Goal: Navigation & Orientation: Find specific page/section

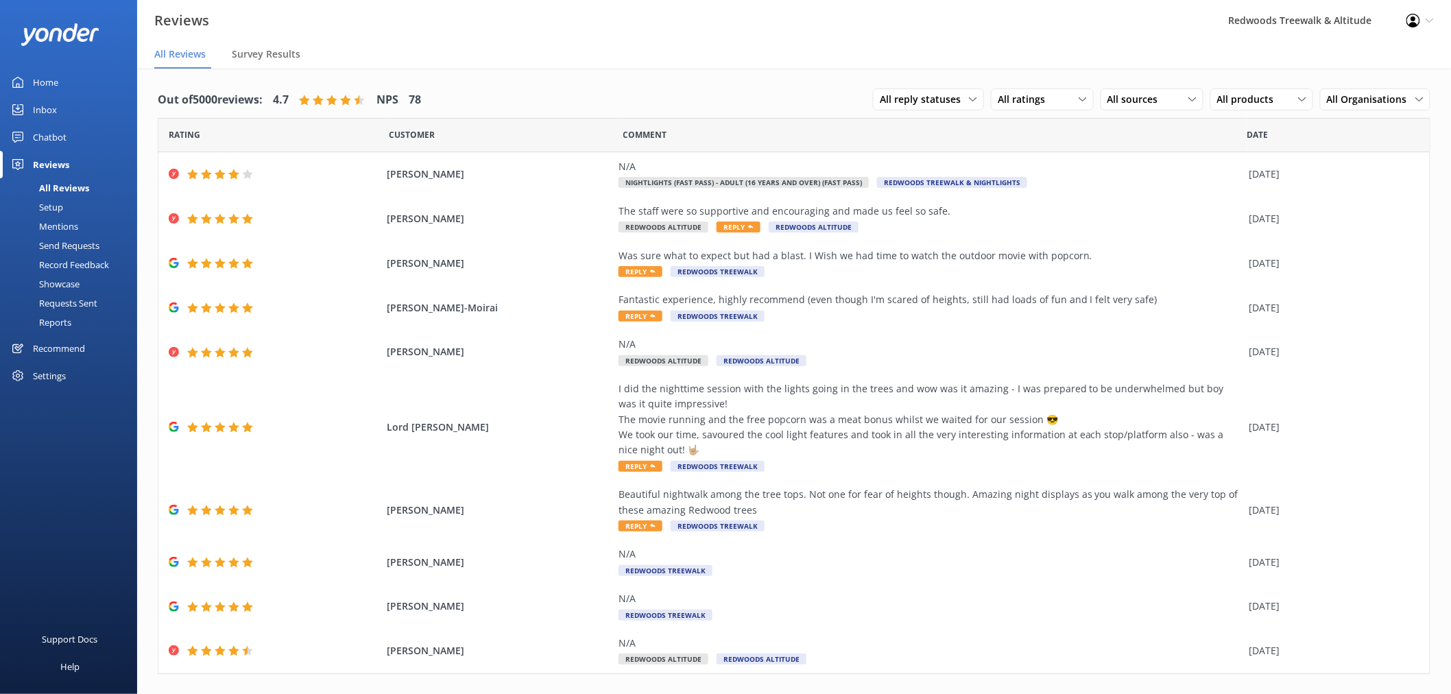
click at [72, 107] on link "Inbox" at bounding box center [68, 109] width 137 height 27
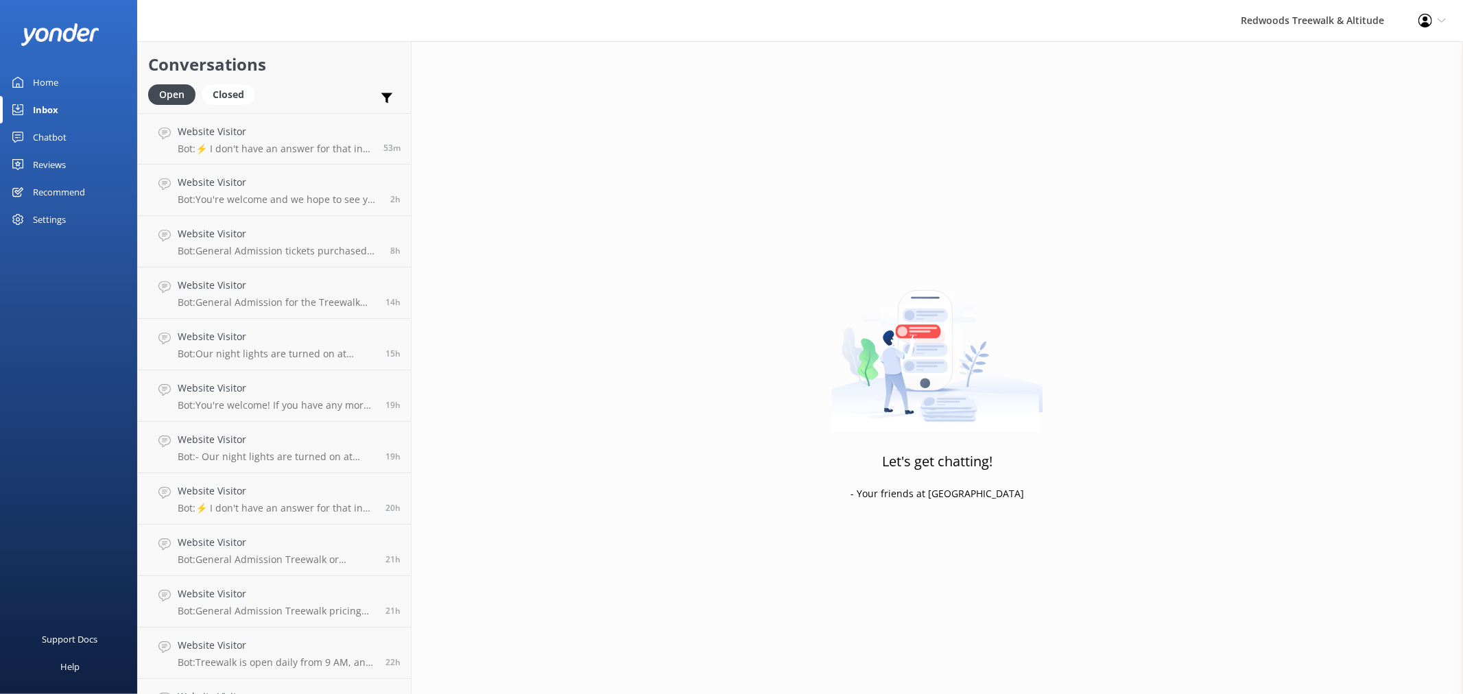
click at [72, 69] on link "Home" at bounding box center [68, 82] width 137 height 27
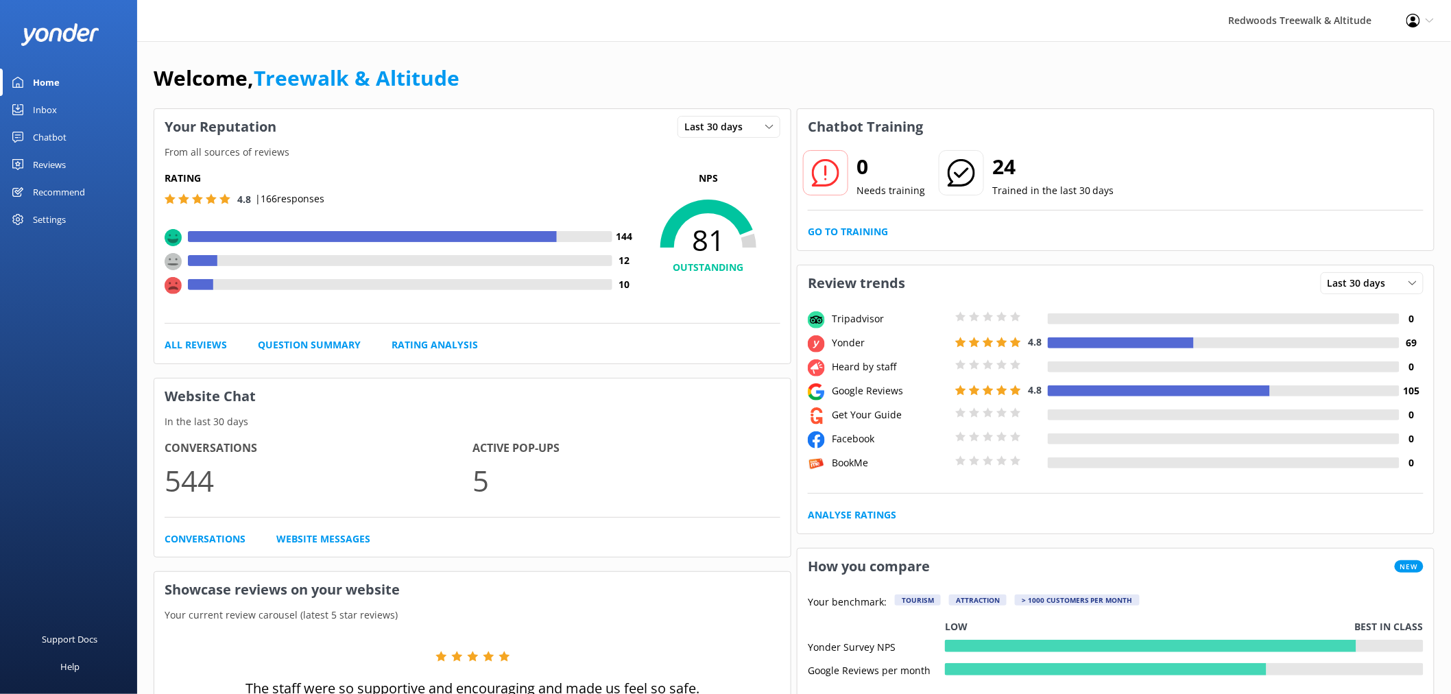
click at [57, 163] on div "Reviews" at bounding box center [49, 164] width 33 height 27
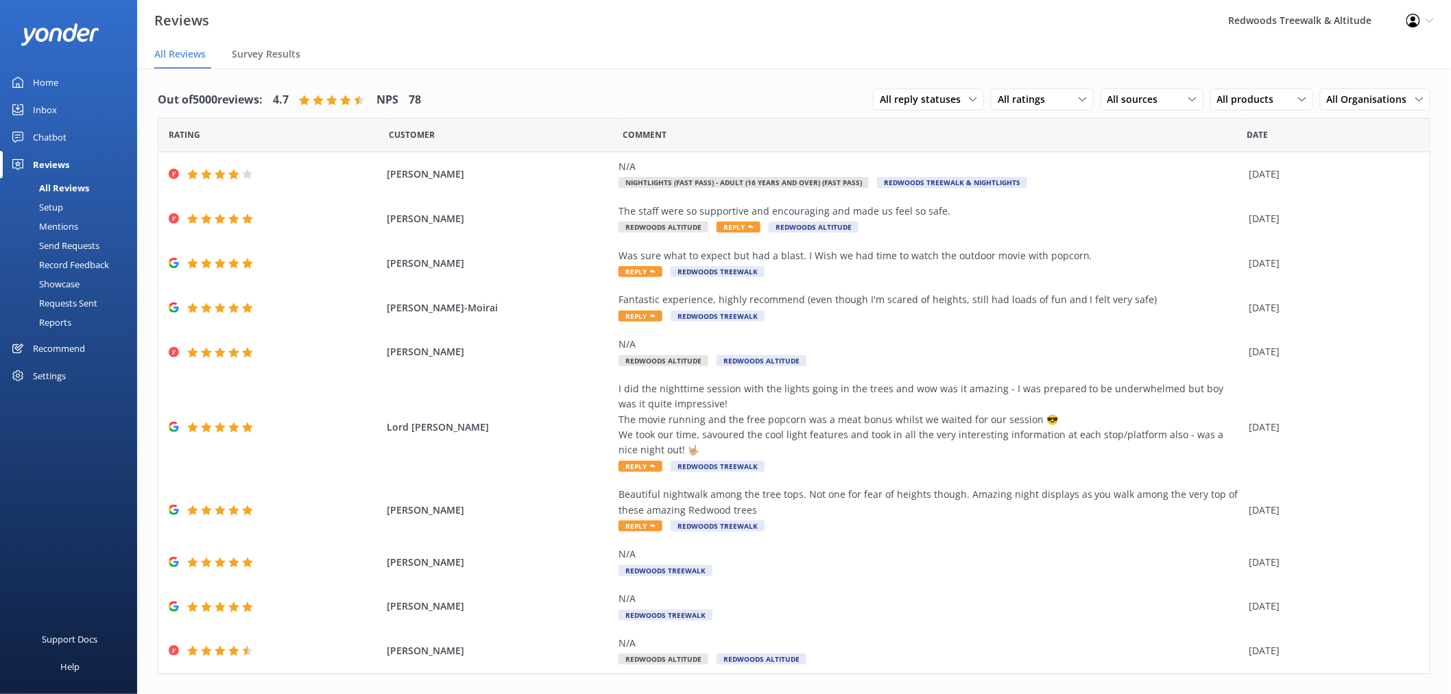
click at [84, 110] on link "Inbox" at bounding box center [68, 109] width 137 height 27
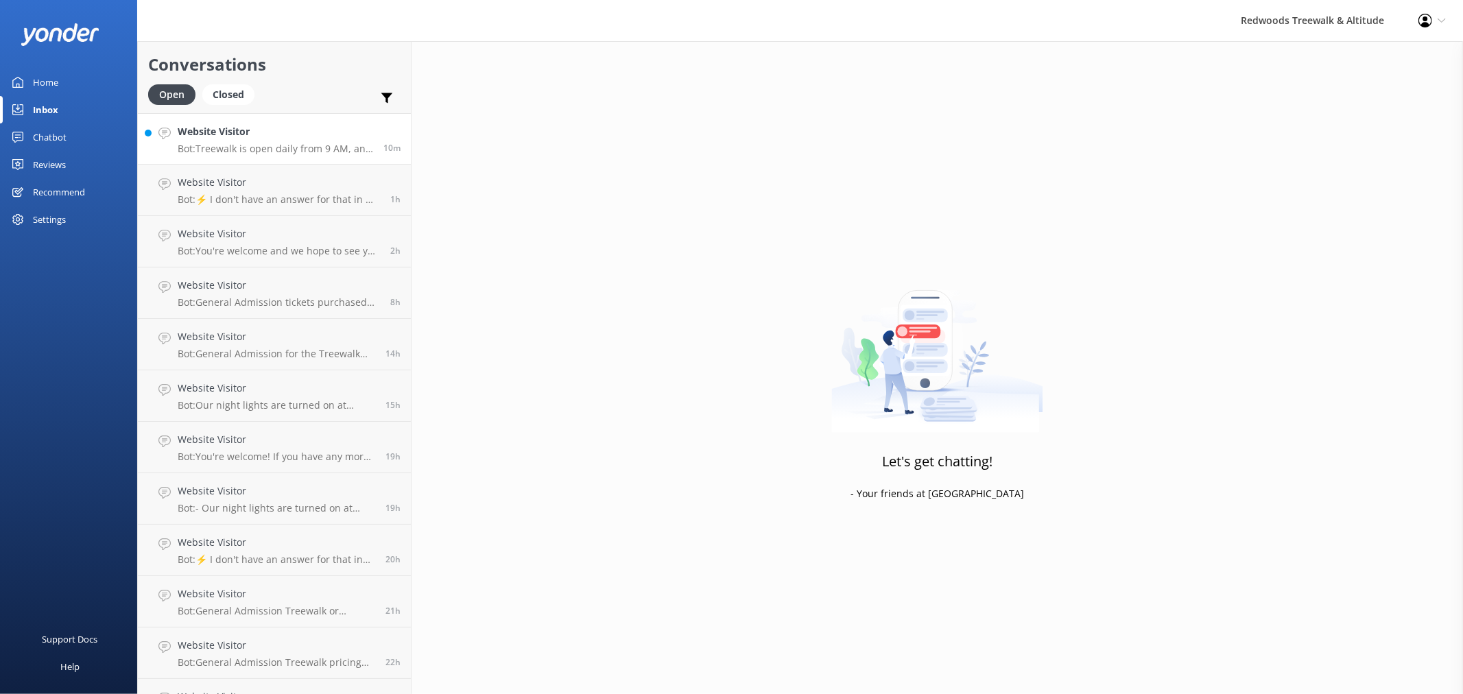
click at [304, 141] on div "Website Visitor Bot: Treewalk is open daily from 9 AM, and Glowworms open at 10…" at bounding box center [275, 138] width 195 height 29
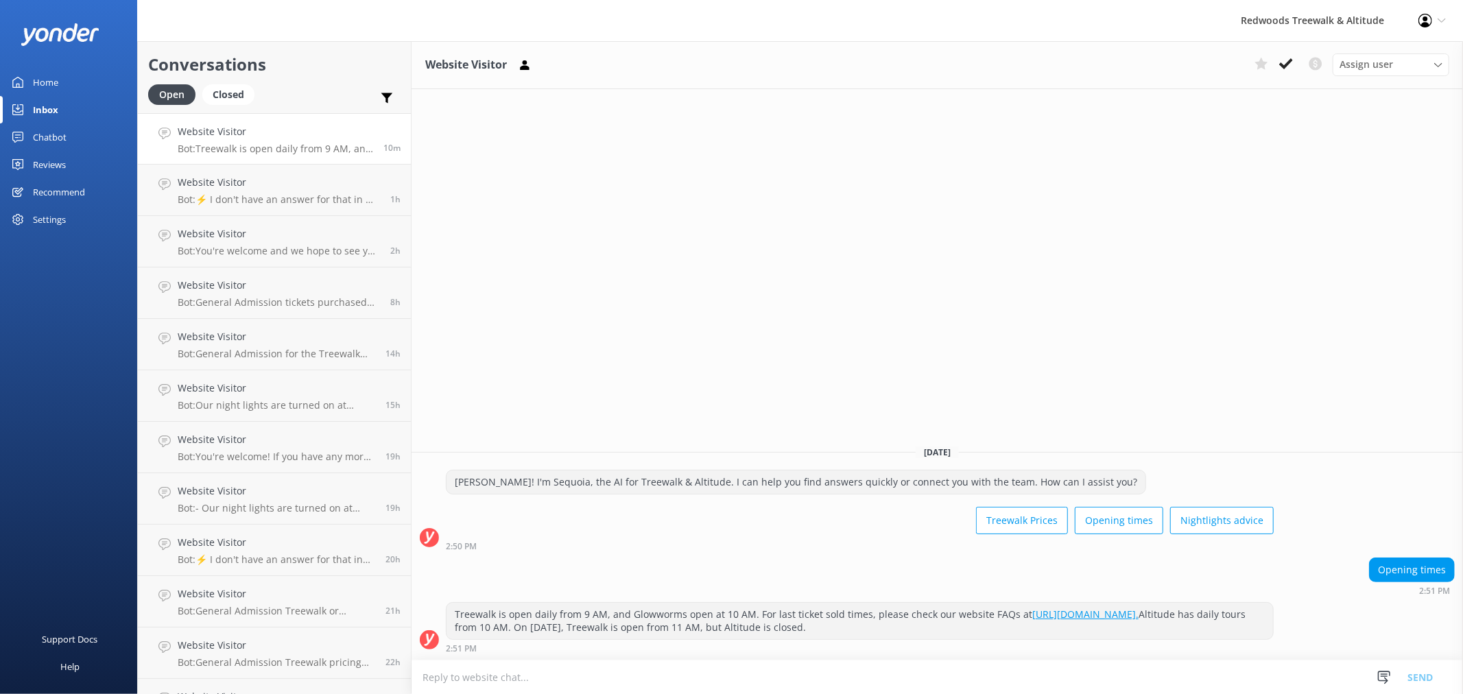
click at [67, 80] on link "Home" at bounding box center [68, 82] width 137 height 27
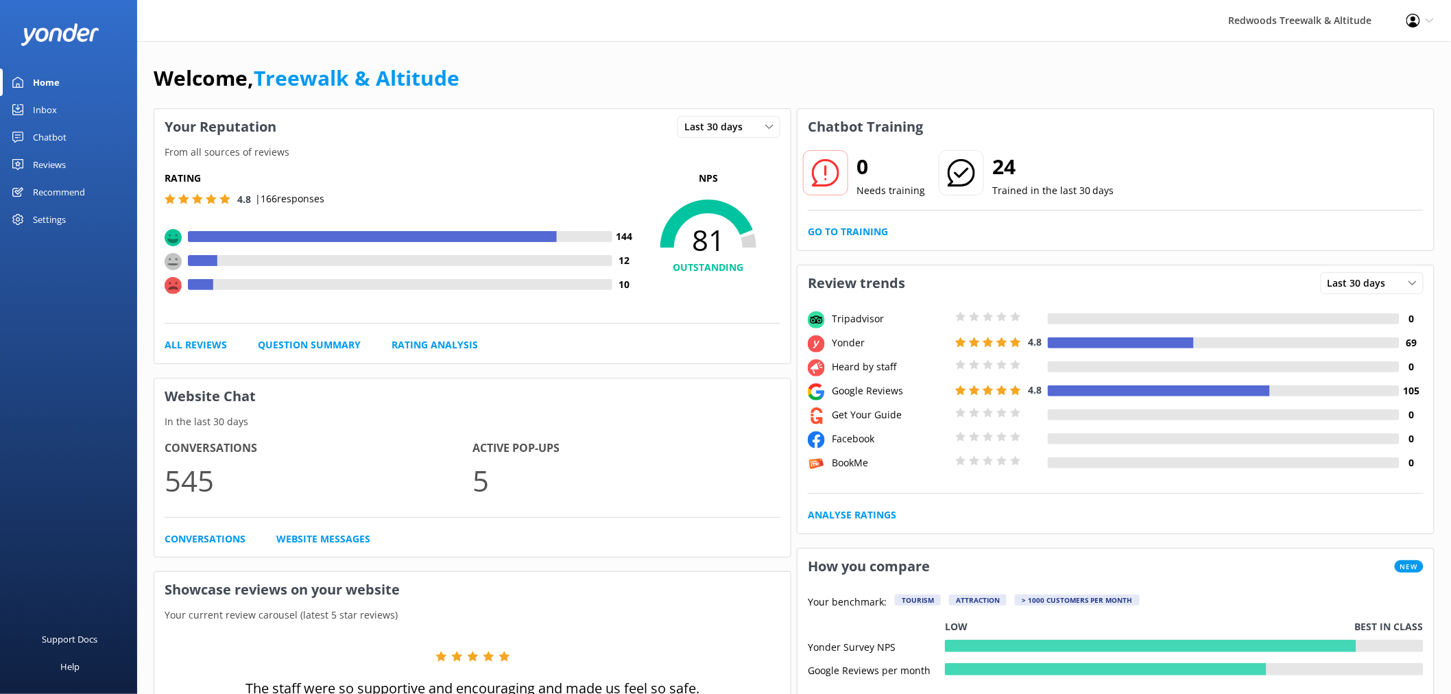
click at [97, 81] on link "Home" at bounding box center [68, 82] width 137 height 27
